Goal: Task Accomplishment & Management: Use online tool/utility

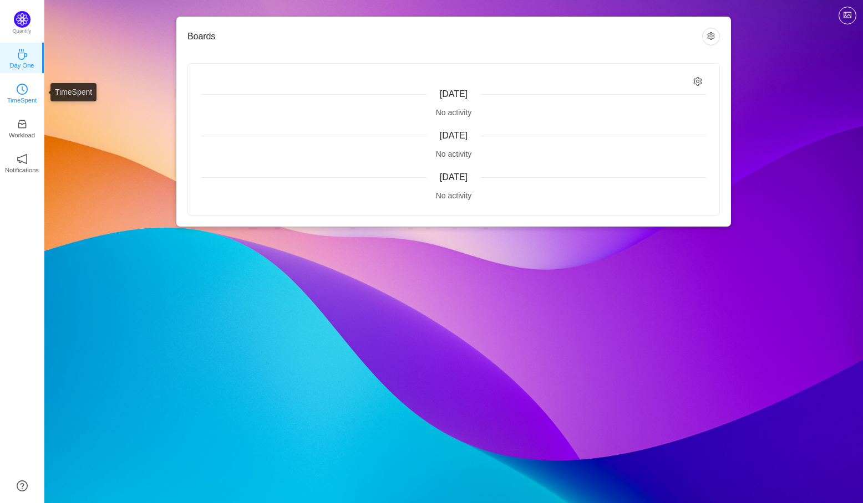
click at [26, 100] on p "TimeSpent" at bounding box center [22, 100] width 30 height 10
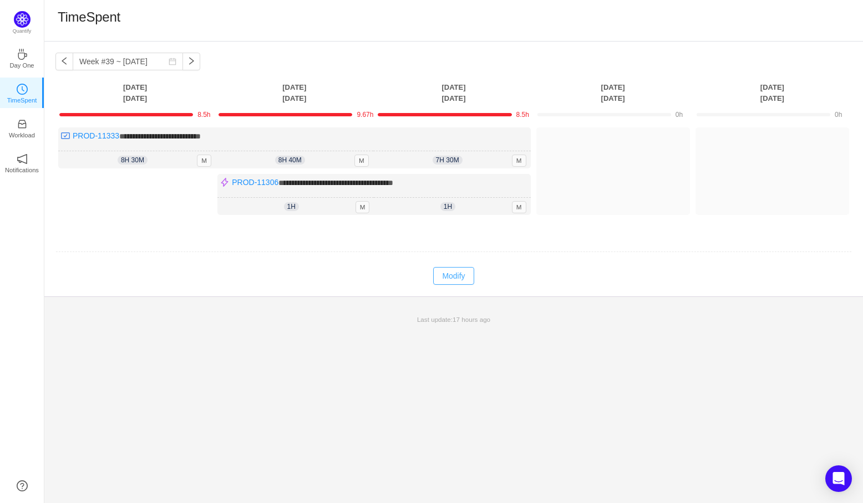
click at [449, 277] on button "Modify" at bounding box center [453, 276] width 40 height 18
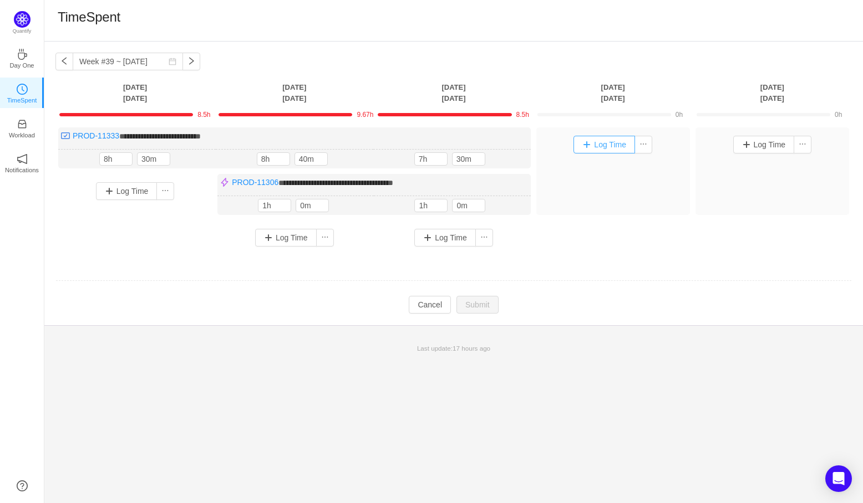
click at [606, 137] on button "Log Time" at bounding box center [604, 145] width 62 height 18
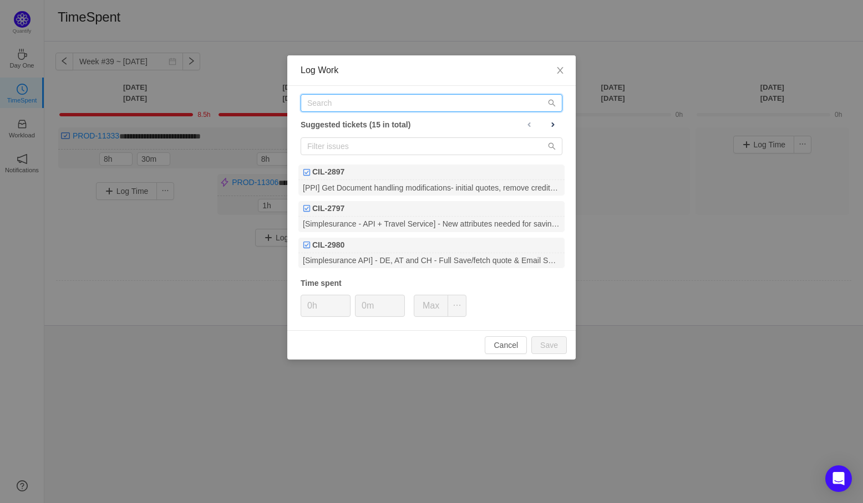
click at [416, 103] on input "text" at bounding box center [431, 103] width 262 height 18
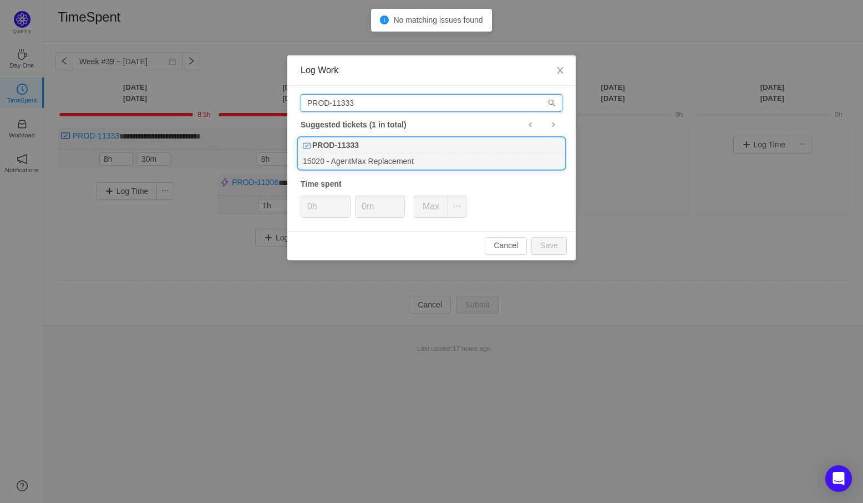
type input "PROD-11333"
click at [398, 149] on div "PROD-11333" at bounding box center [431, 146] width 266 height 16
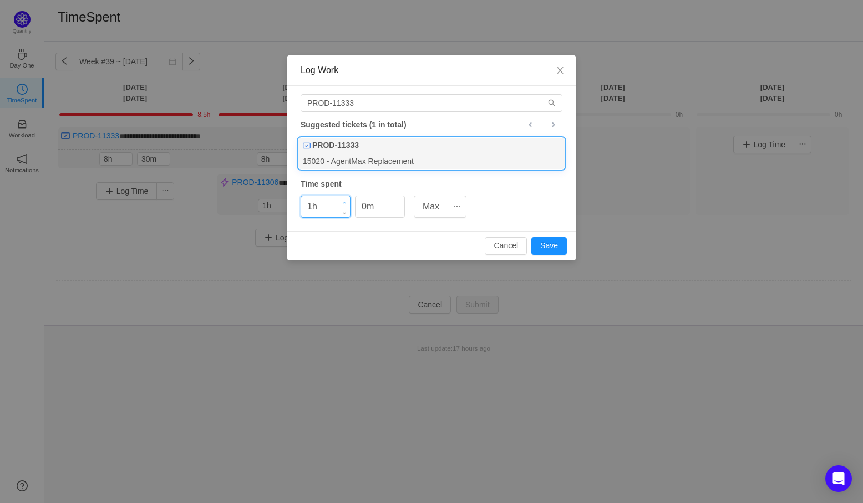
click at [345, 201] on icon "icon: up" at bounding box center [345, 203] width 4 height 4
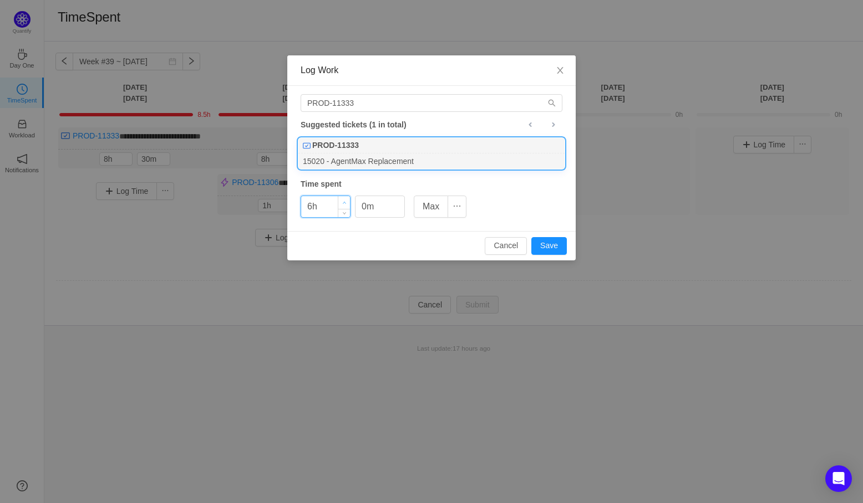
click at [345, 201] on icon "icon: up" at bounding box center [345, 203] width 4 height 4
click at [548, 246] on button "Save" at bounding box center [548, 246] width 35 height 18
type input "0h"
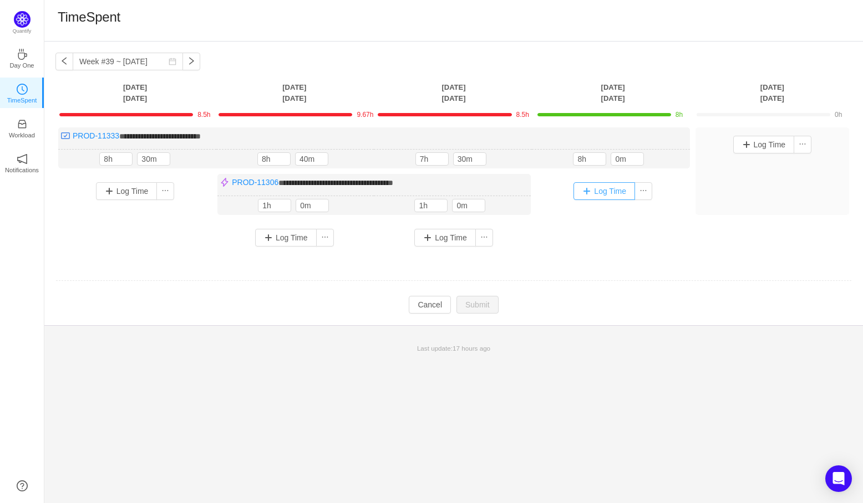
click at [593, 193] on button "Log Time" at bounding box center [604, 191] width 62 height 18
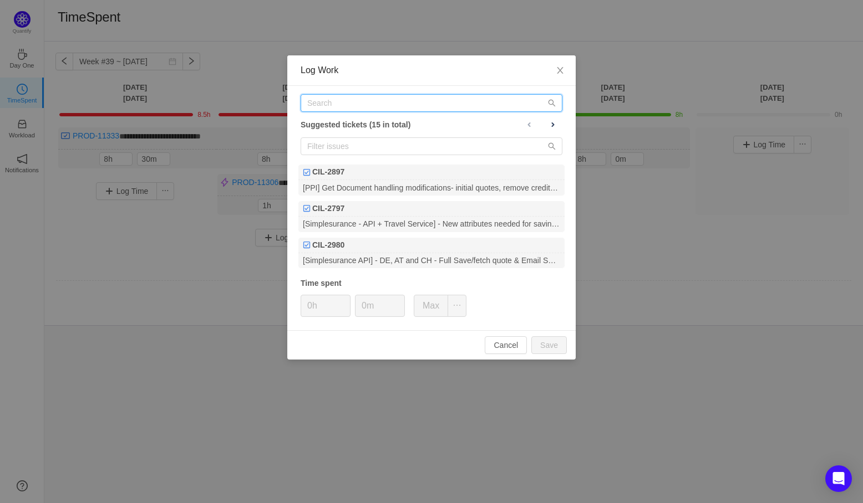
click at [436, 107] on input "text" at bounding box center [431, 103] width 262 height 18
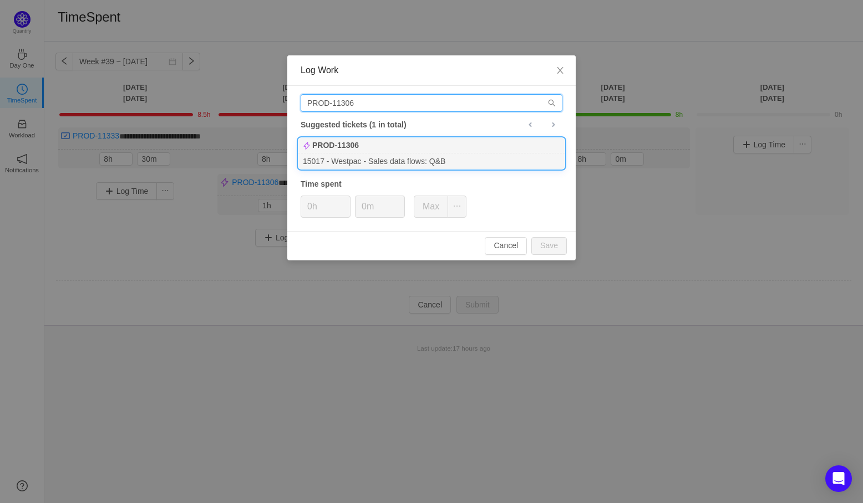
type input "PROD-11306"
click at [405, 150] on div "PROD-11306" at bounding box center [431, 146] width 266 height 16
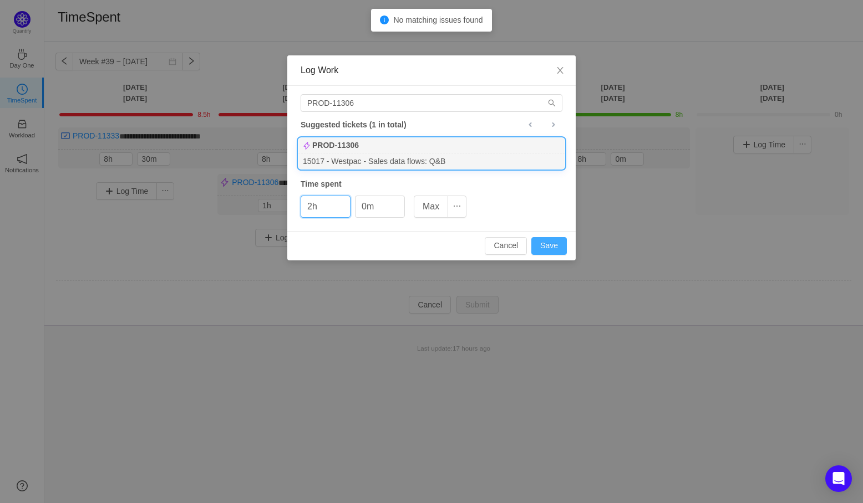
click at [542, 240] on button "Save" at bounding box center [548, 246] width 35 height 18
type input "0h"
